Goal: Check status: Check status

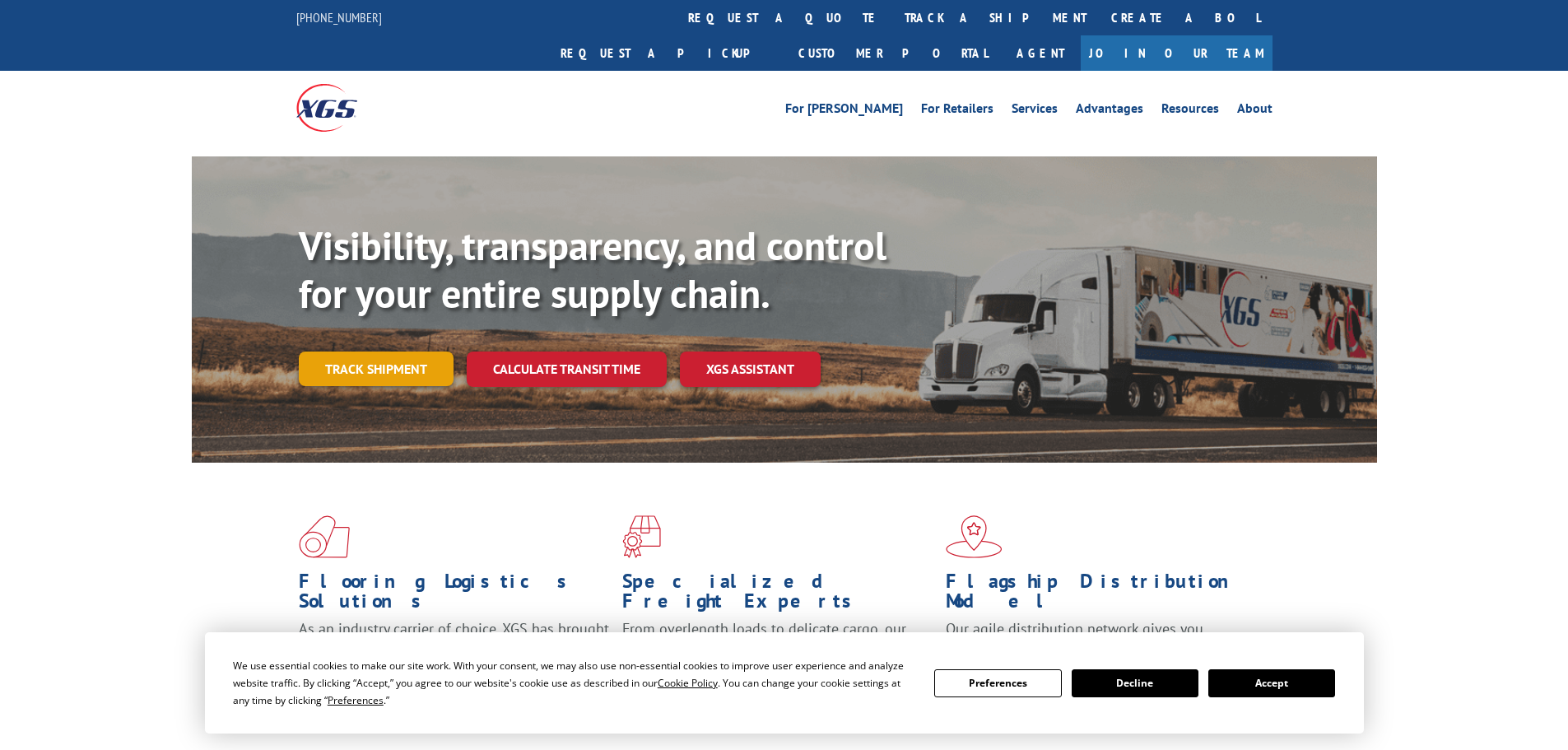
click at [360, 351] on link "Track shipment" at bounding box center [376, 369] width 154 height 35
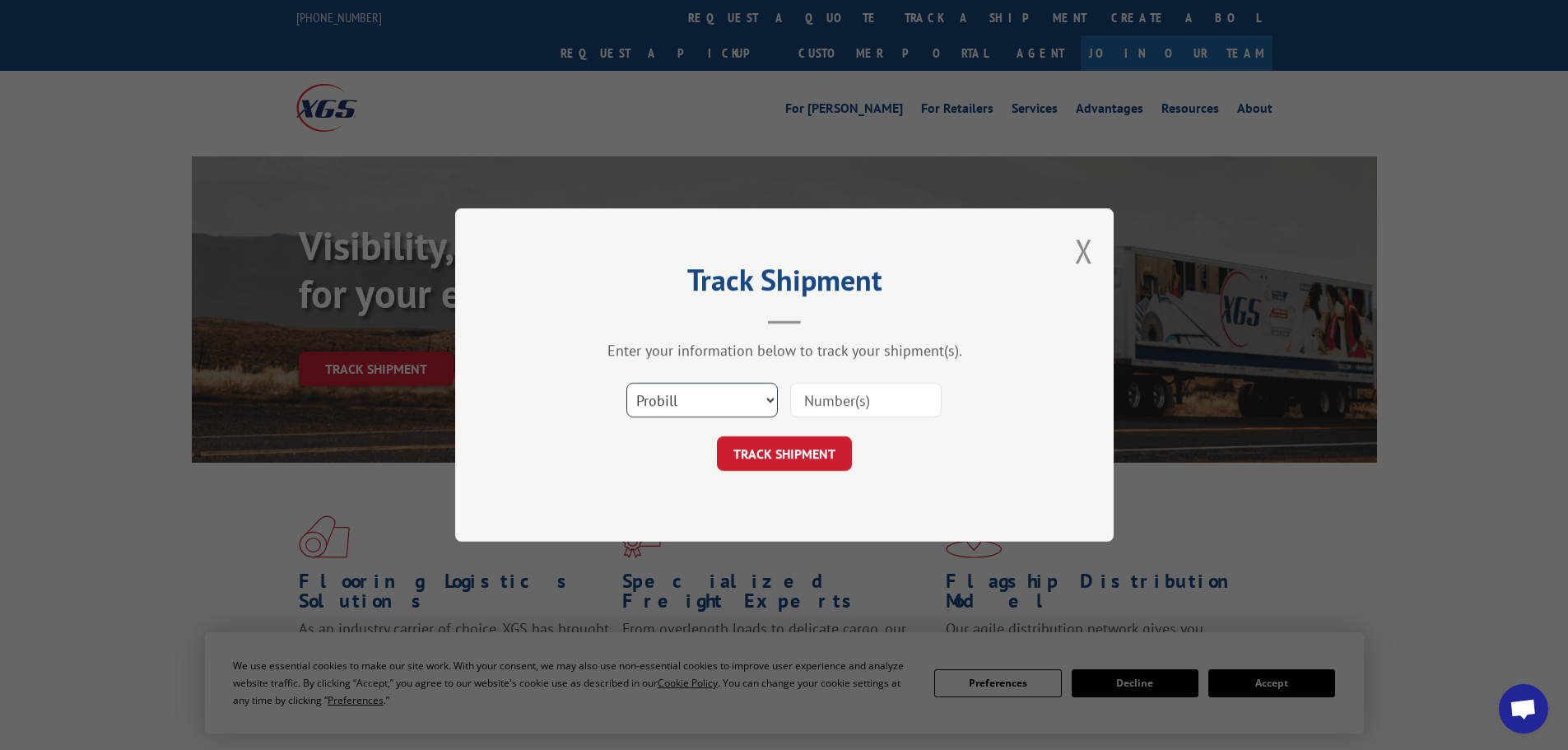
click at [735, 395] on select "Select category... Probill BOL PO" at bounding box center [702, 400] width 152 height 35
select select "bol"
click at [627, 382] on select "Select category... Probill BOL PO" at bounding box center [702, 400] width 152 height 35
click at [817, 400] on input at bounding box center [866, 400] width 152 height 35
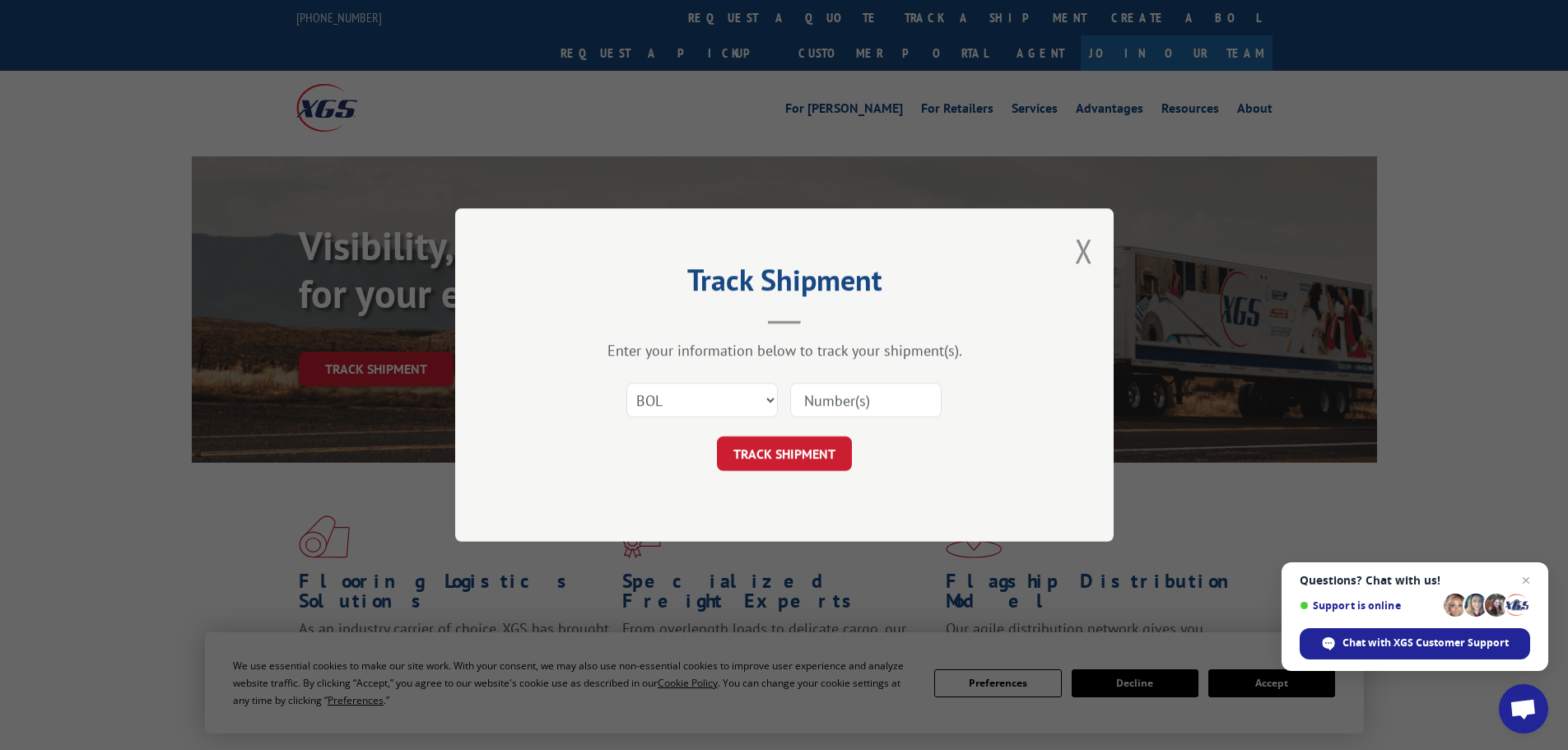
paste input "13545301"
type input "13545301"
click at [782, 461] on button "TRACK SHIPMENT" at bounding box center [784, 453] width 135 height 35
